Goal: Task Accomplishment & Management: Manage account settings

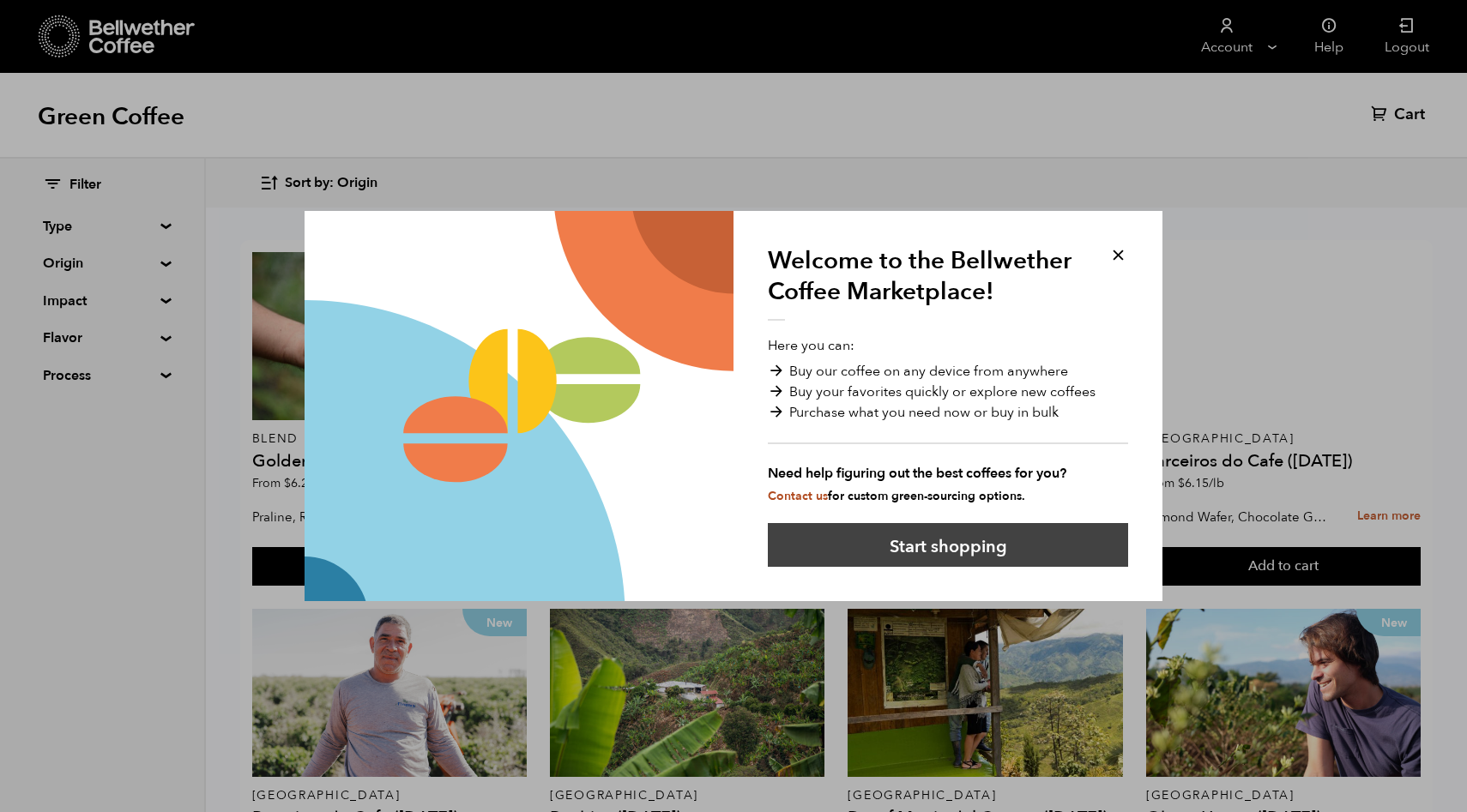
click at [976, 554] on button "Start shopping" at bounding box center [947, 544] width 360 height 44
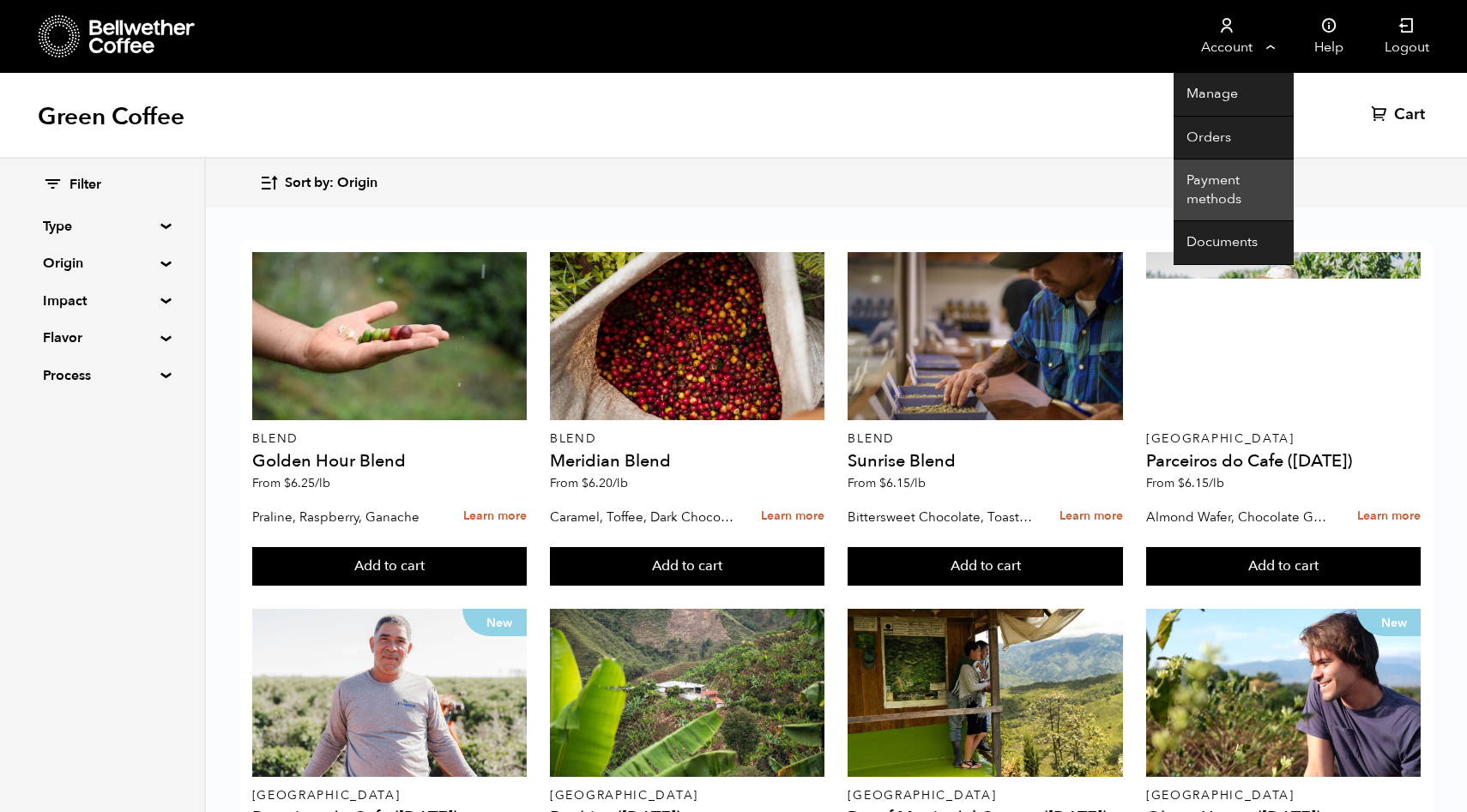
click at [1211, 197] on link "Payment methods" at bounding box center [1235, 190] width 120 height 62
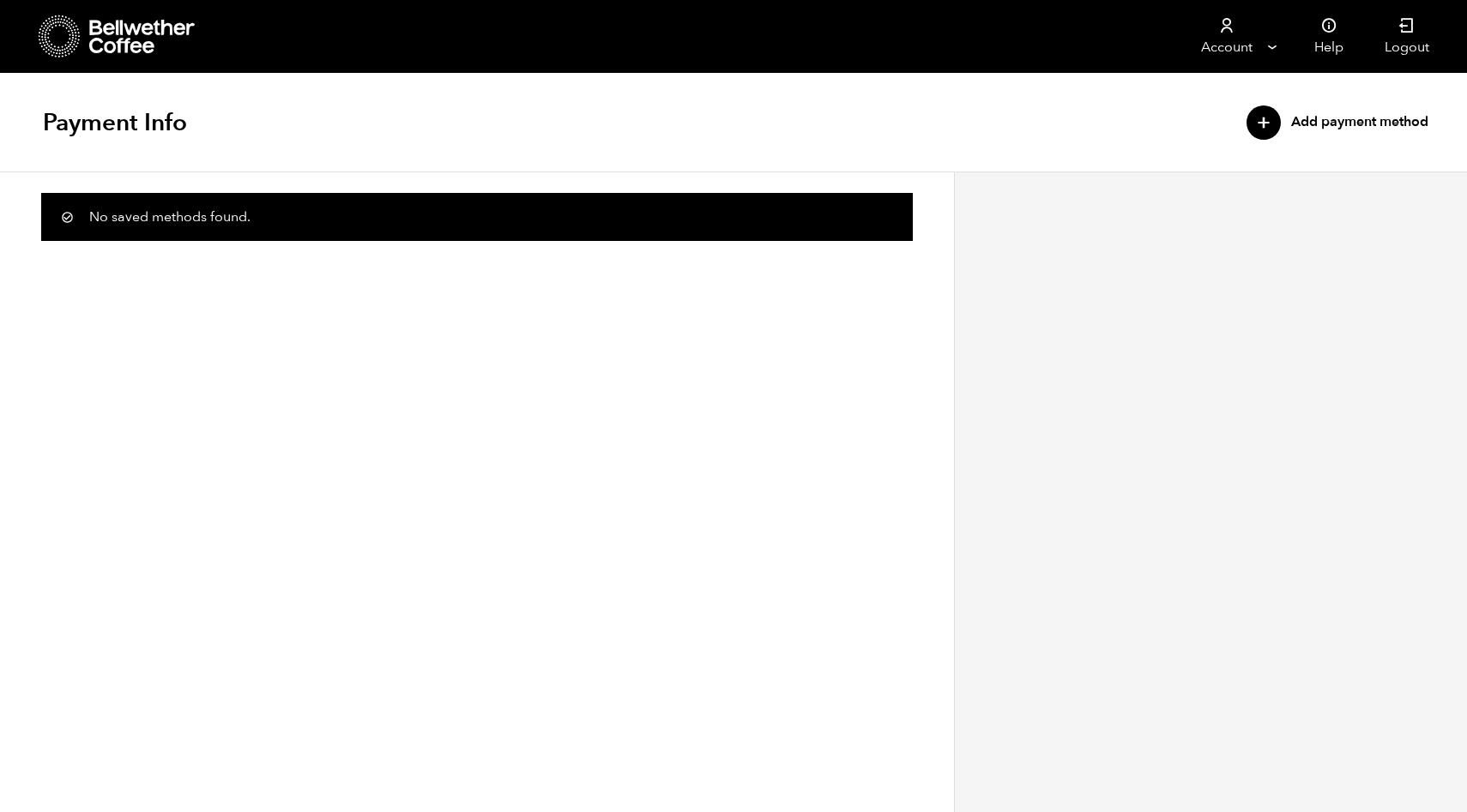
click at [1258, 119] on div "+" at bounding box center [1263, 122] width 34 height 34
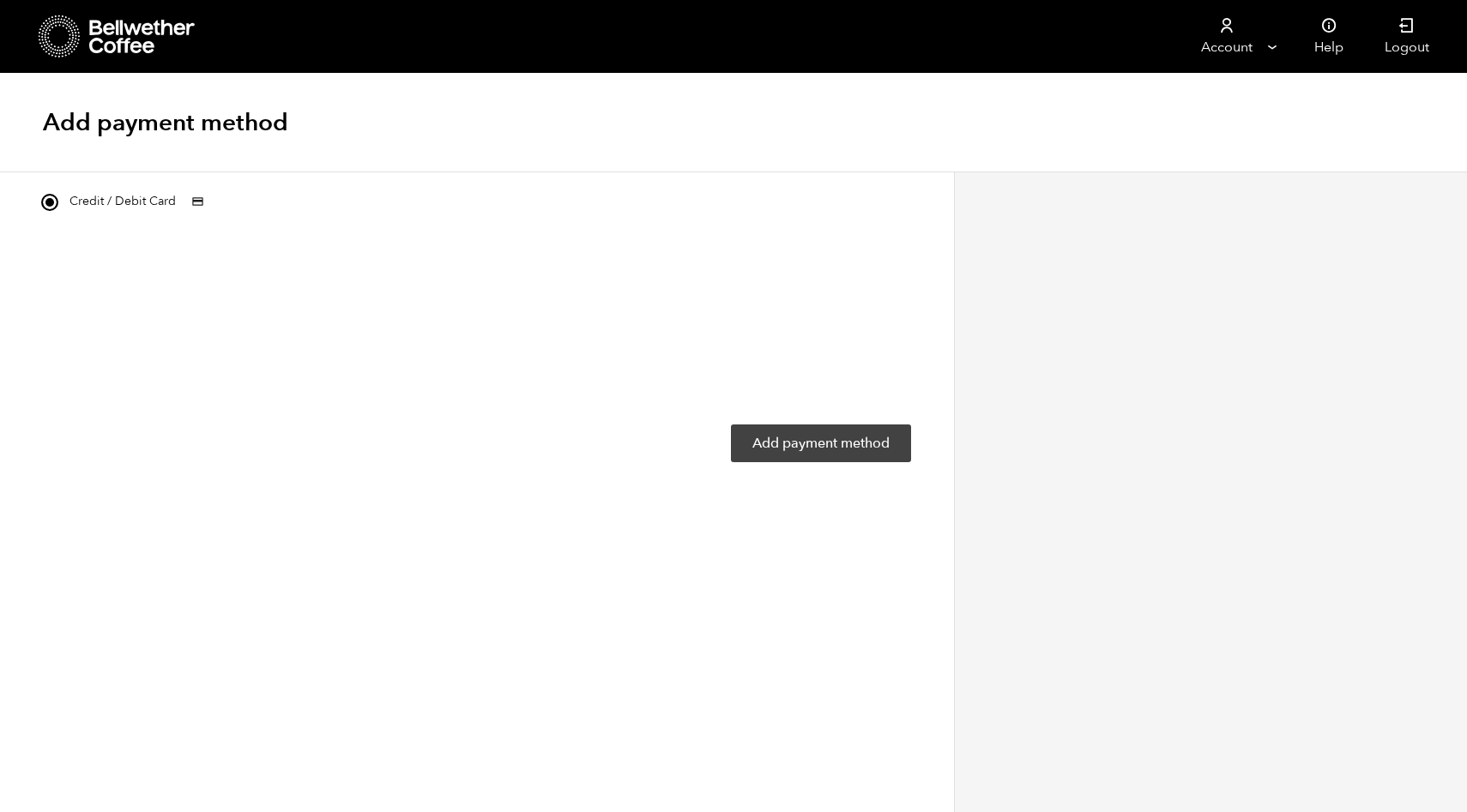
click at [859, 448] on button "Add payment method" at bounding box center [821, 443] width 181 height 38
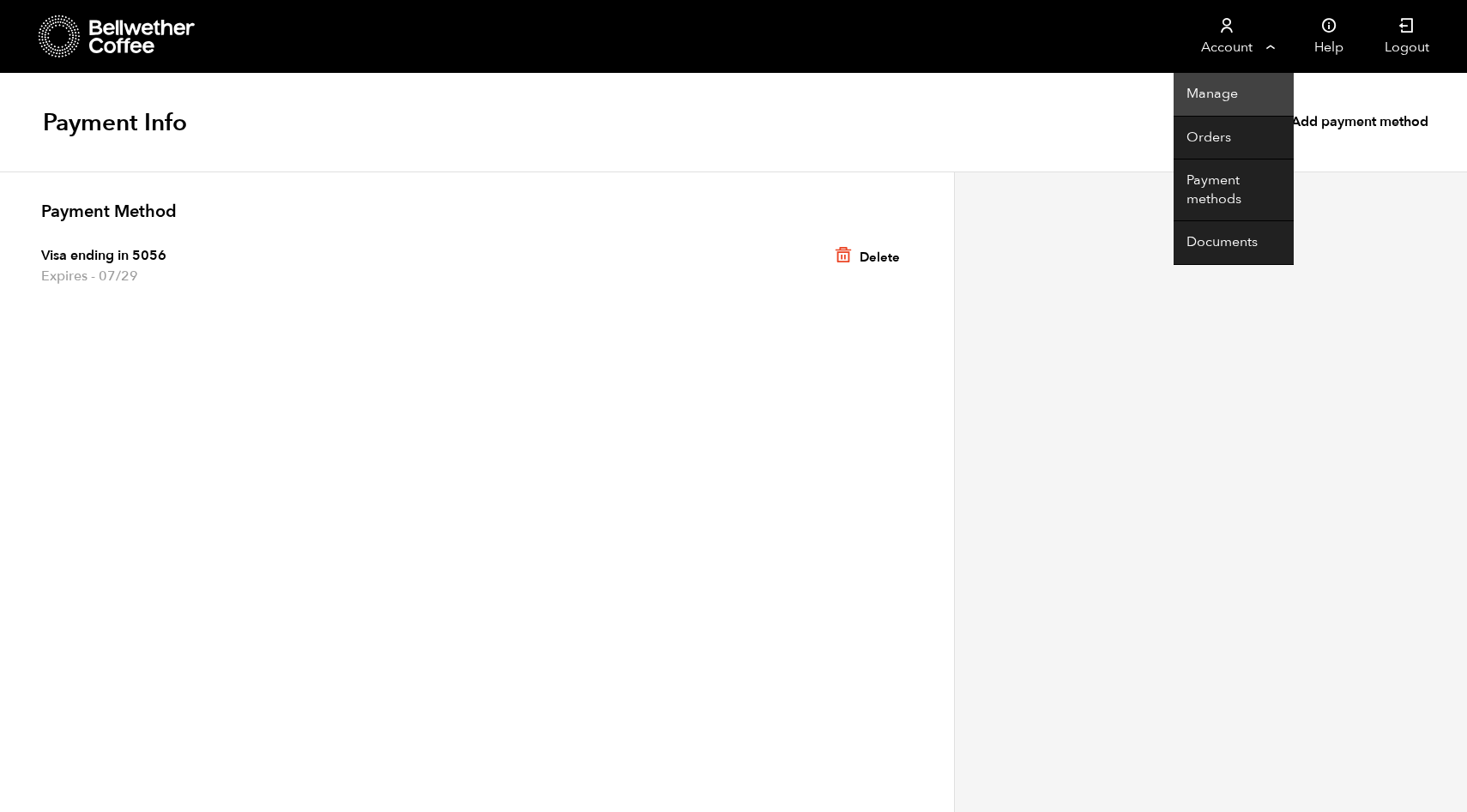
click at [1222, 86] on link "Manage" at bounding box center [1235, 94] width 120 height 44
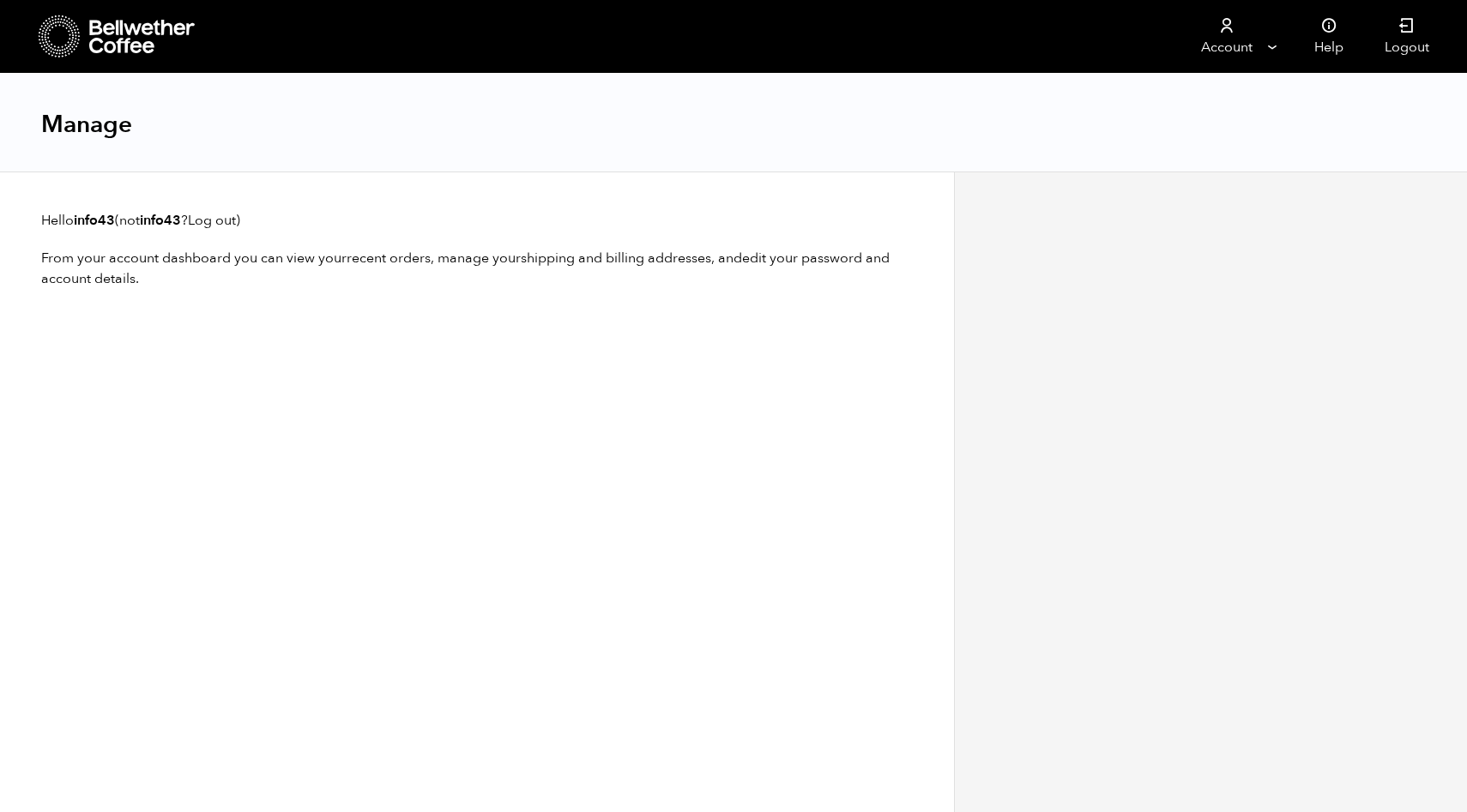
click at [102, 40] on icon at bounding box center [143, 36] width 107 height 34
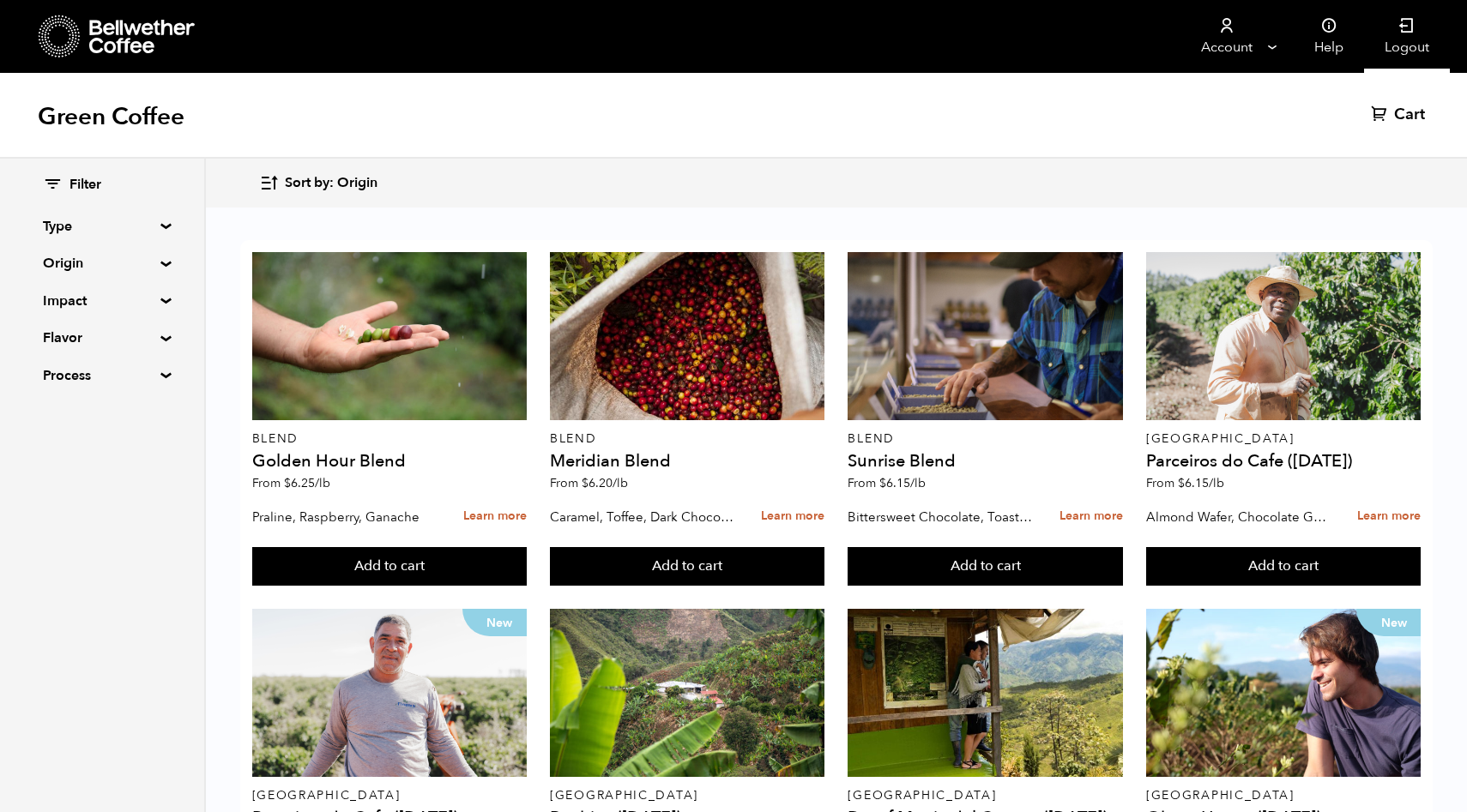
click at [1403, 30] on icon at bounding box center [1407, 26] width 18 height 18
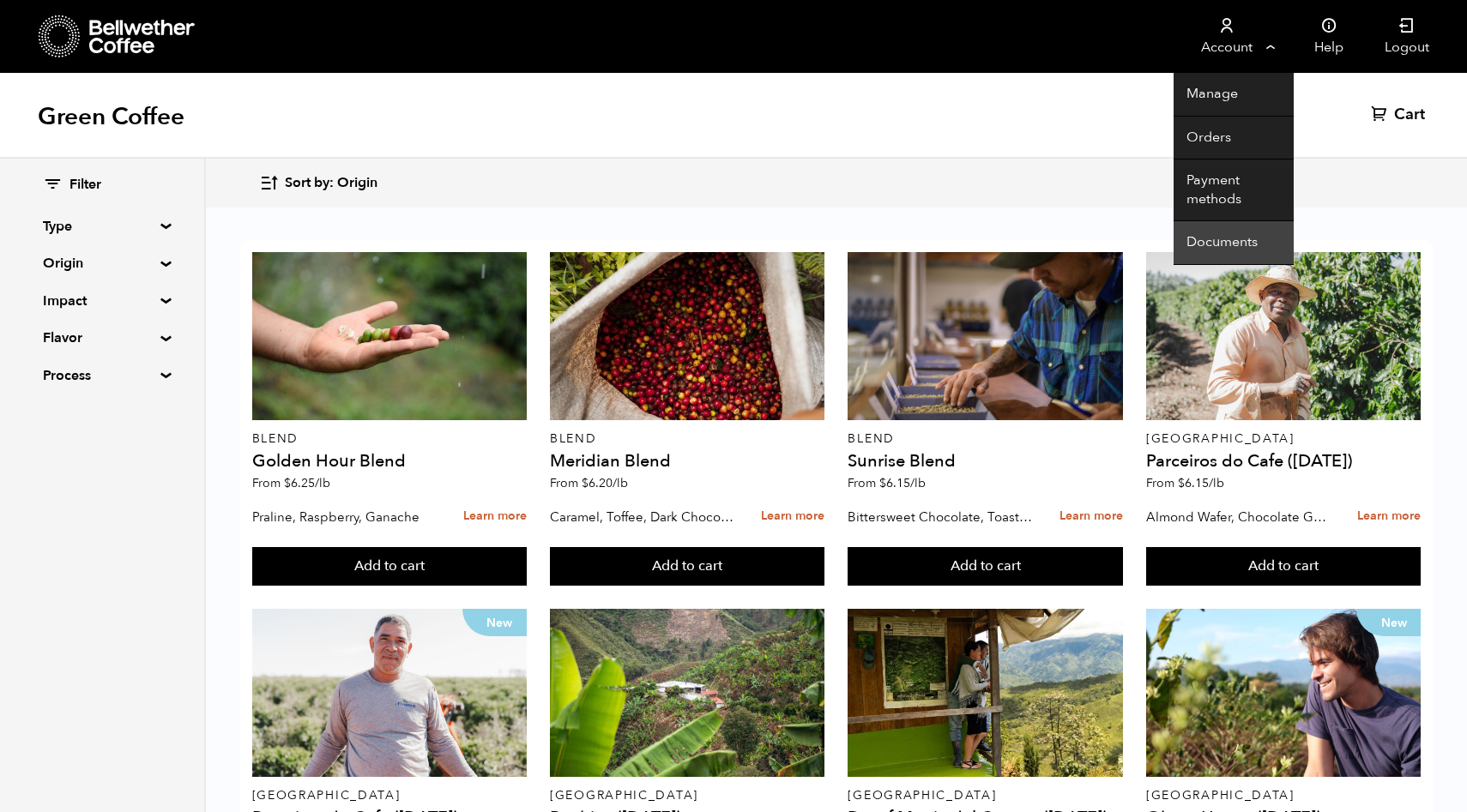
click at [1226, 246] on link "Documents" at bounding box center [1235, 243] width 120 height 44
